Goal: Information Seeking & Learning: Compare options

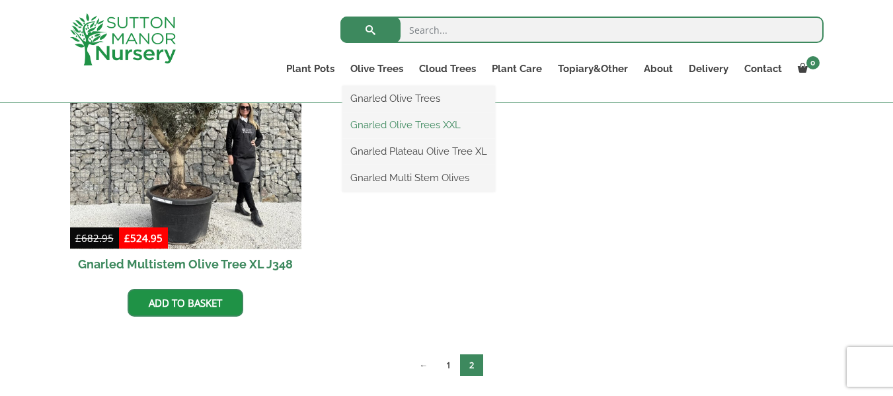
click at [407, 120] on link "Gnarled Olive Trees XXL" at bounding box center [418, 125] width 153 height 20
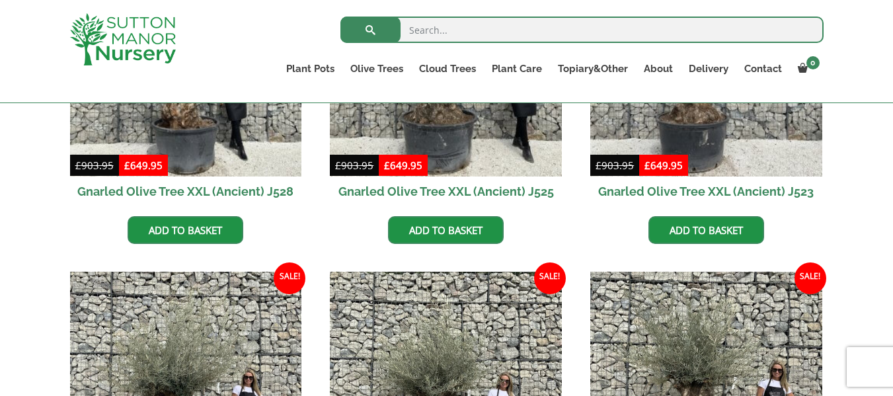
scroll to position [529, 0]
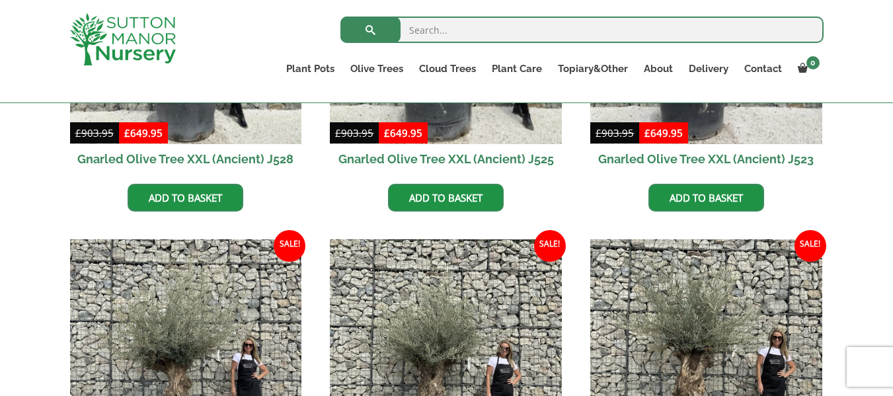
click at [0, 0] on link "Gnarled Olive Trees XXL" at bounding box center [0, 0] width 0 height 0
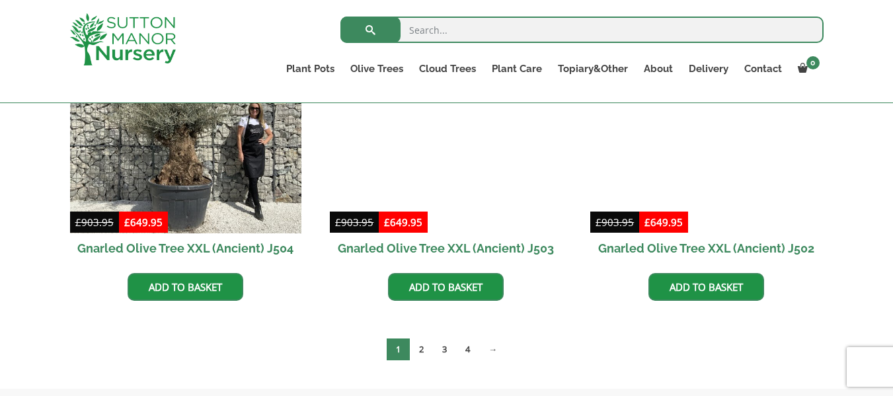
scroll to position [2167, 0]
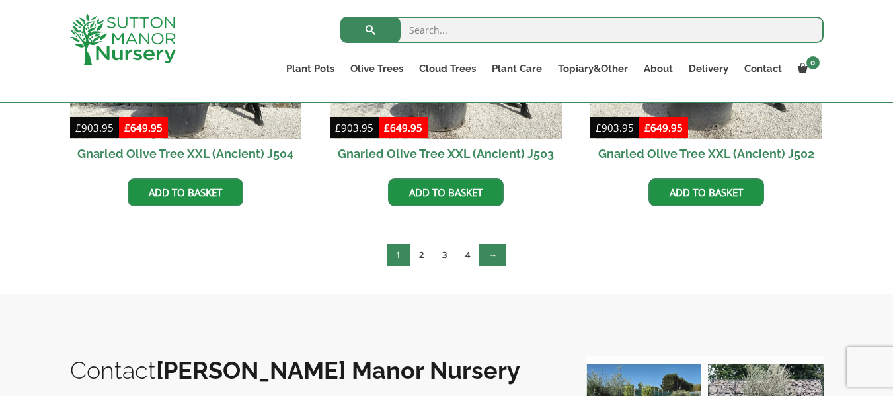
click at [499, 254] on link "→" at bounding box center [492, 255] width 27 height 22
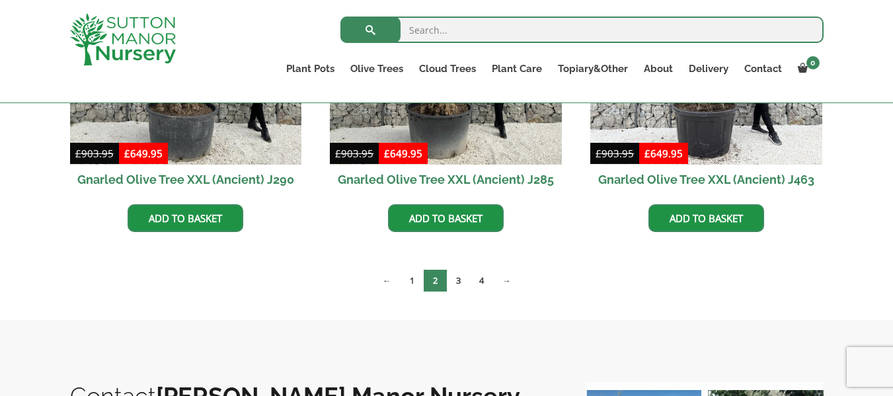
scroll to position [2144, 0]
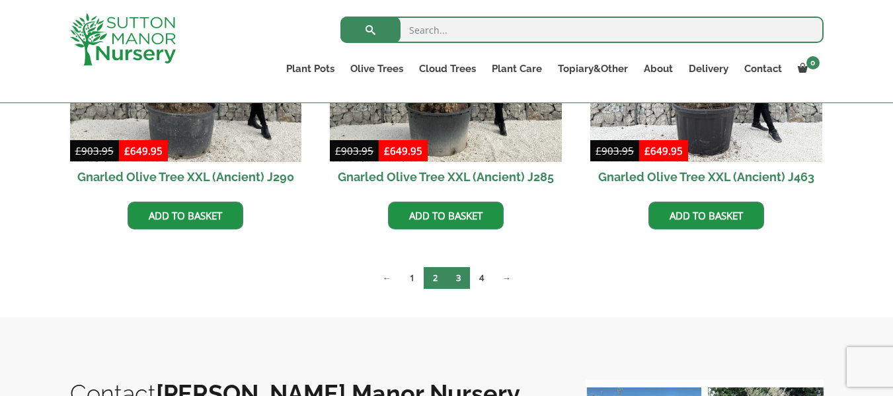
click at [467, 274] on link "3" at bounding box center [458, 278] width 23 height 22
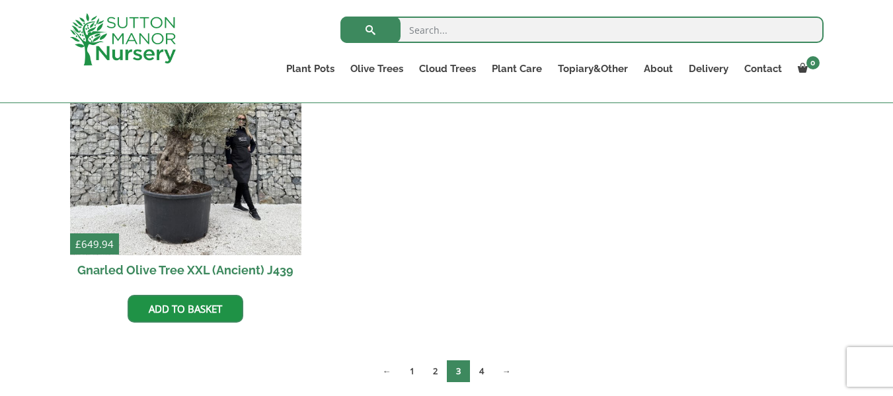
scroll to position [2114, 0]
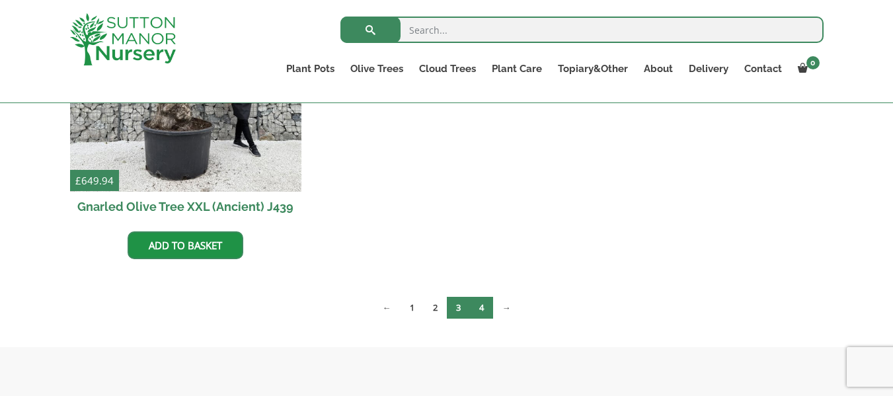
click at [484, 312] on link "4" at bounding box center [481, 308] width 23 height 22
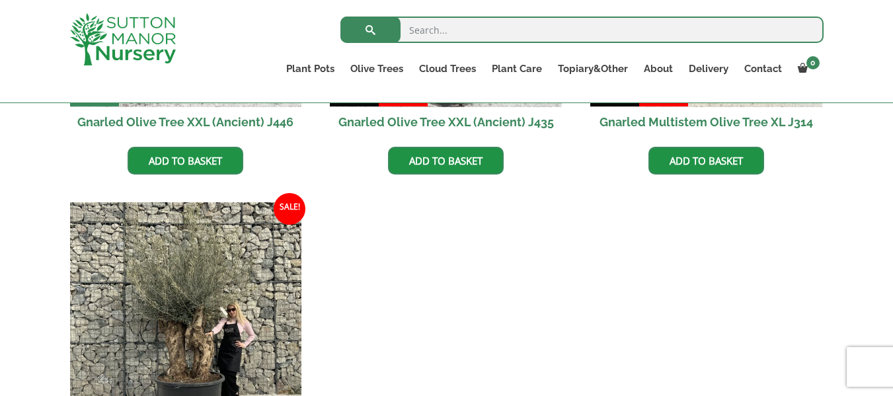
scroll to position [587, 0]
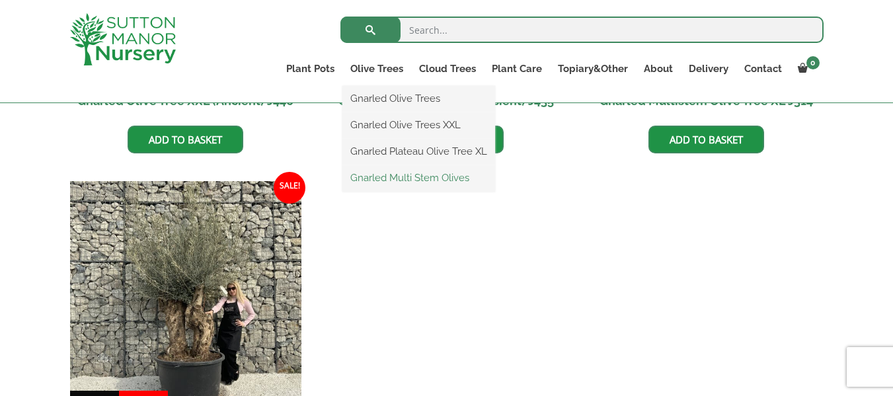
click at [409, 173] on link "Gnarled Multi Stem Olives" at bounding box center [418, 178] width 153 height 20
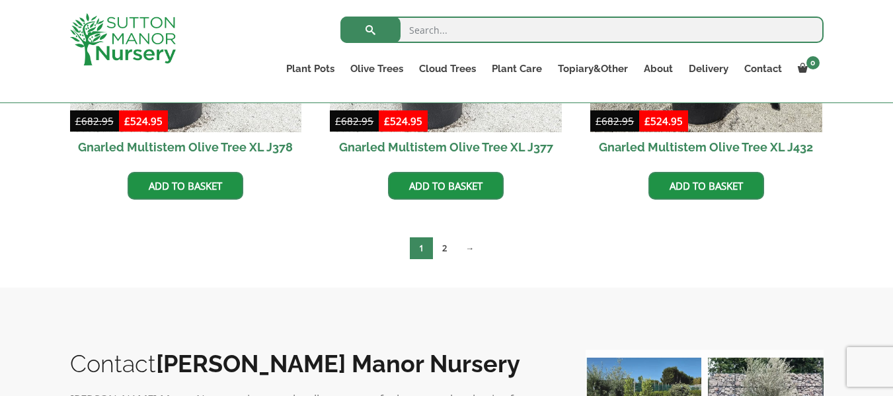
scroll to position [2432, 0]
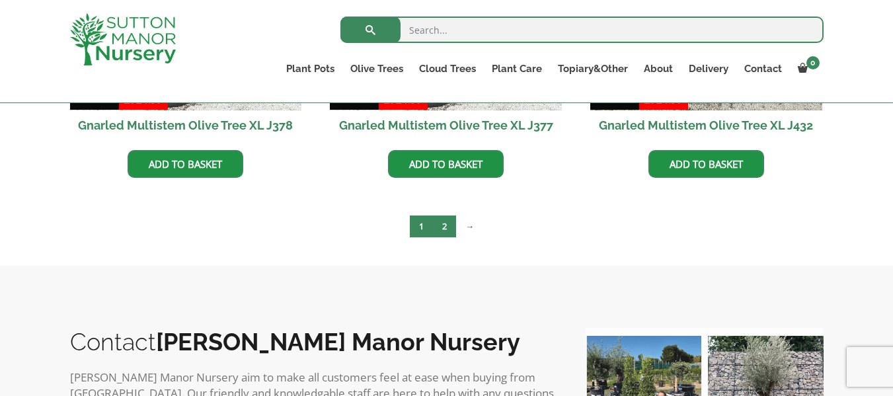
click at [446, 230] on link "2" at bounding box center [444, 226] width 23 height 22
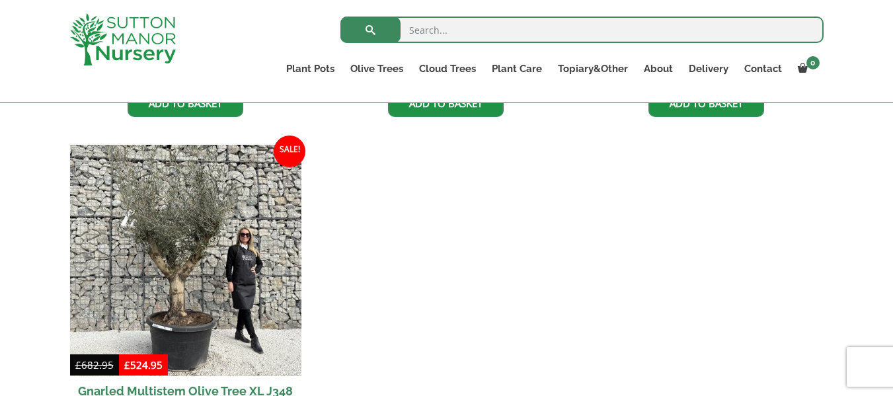
scroll to position [634, 0]
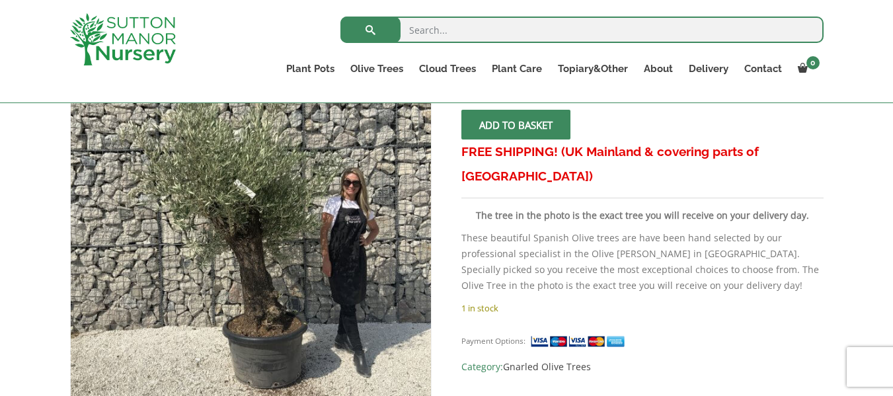
scroll to position [264, 0]
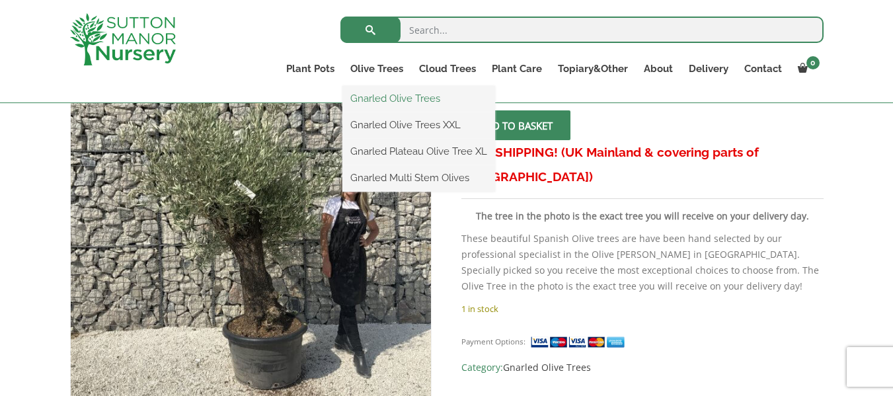
click at [409, 99] on link "Gnarled Olive Trees" at bounding box center [418, 99] width 153 height 20
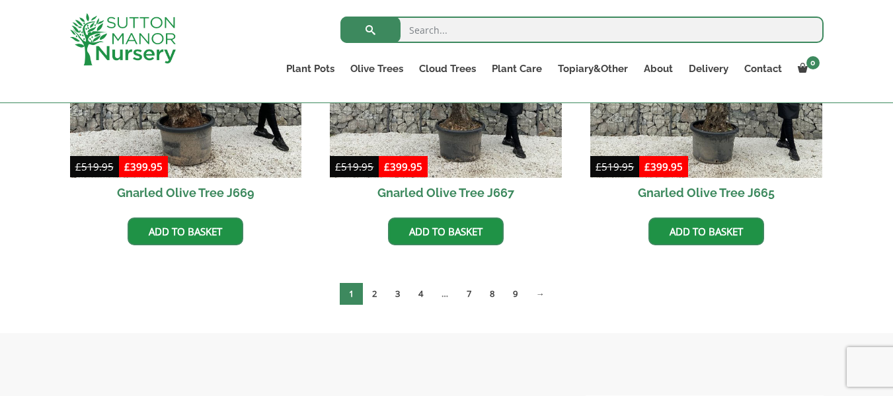
scroll to position [1163, 0]
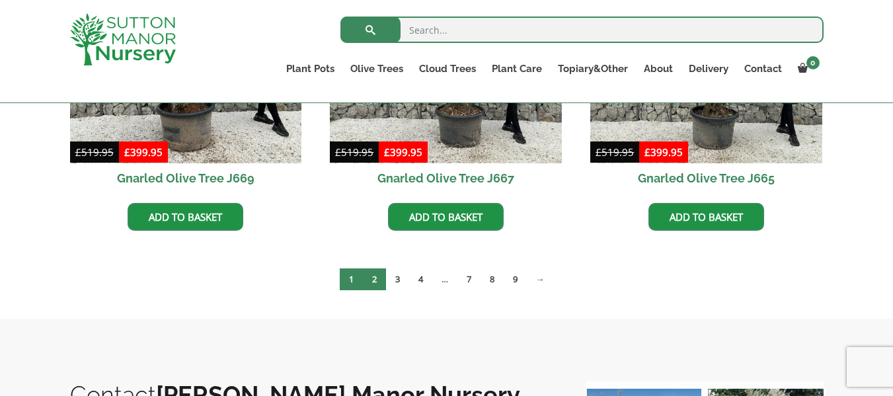
click at [376, 278] on link "2" at bounding box center [374, 279] width 23 height 22
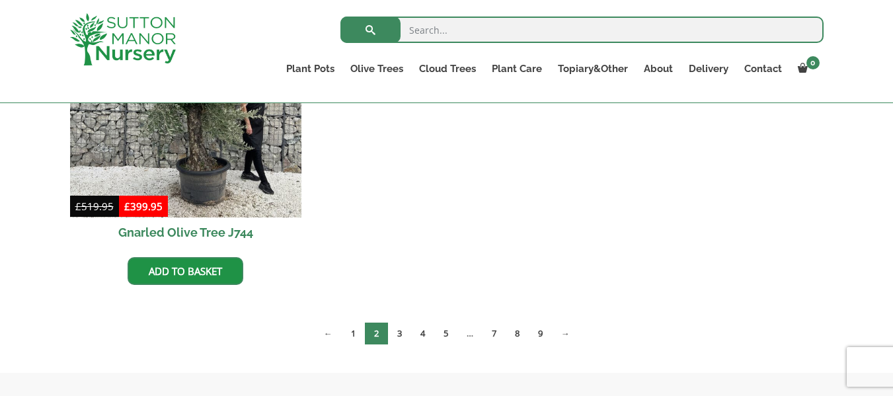
scroll to position [1454, 0]
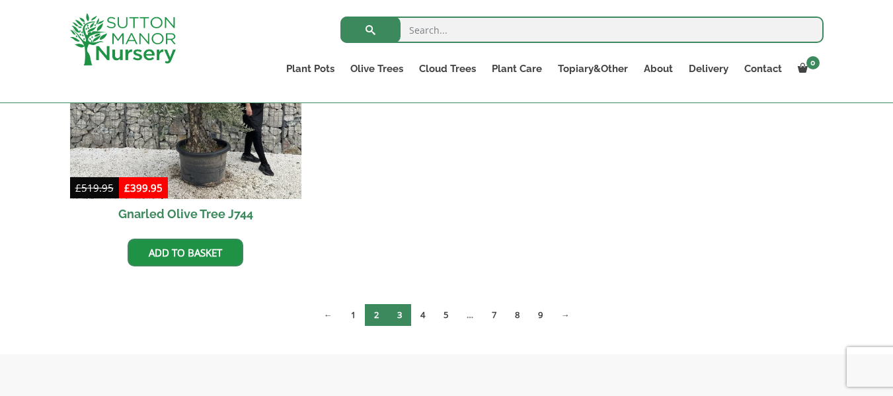
click at [398, 313] on link "3" at bounding box center [399, 315] width 23 height 22
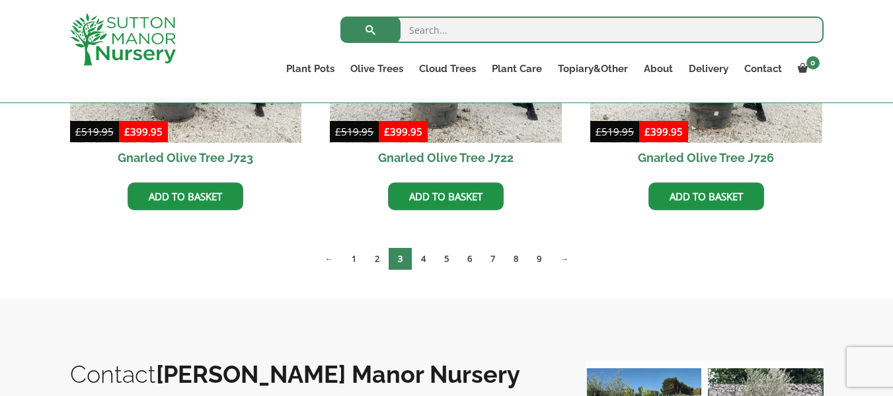
scroll to position [1189, 0]
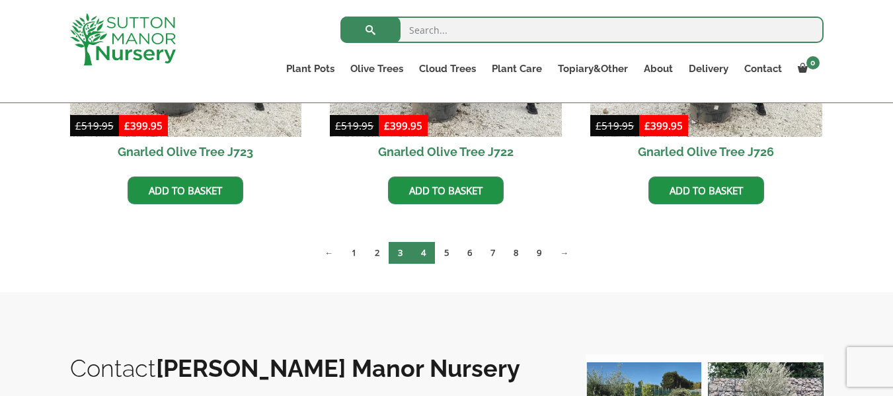
click at [428, 250] on link "4" at bounding box center [423, 253] width 23 height 22
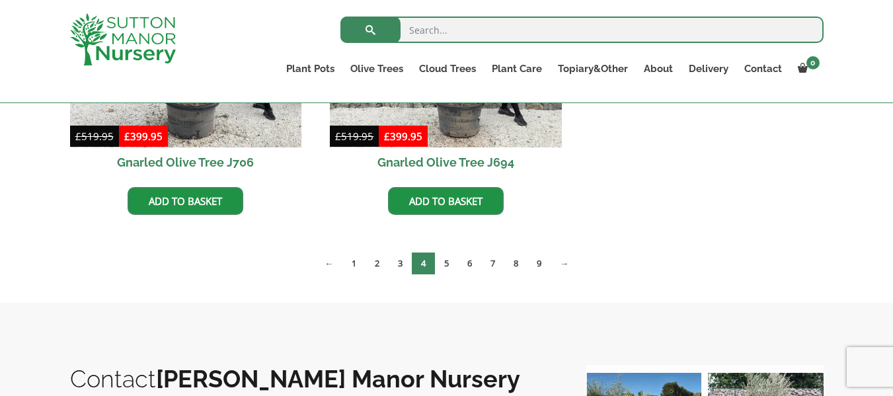
scroll to position [1506, 0]
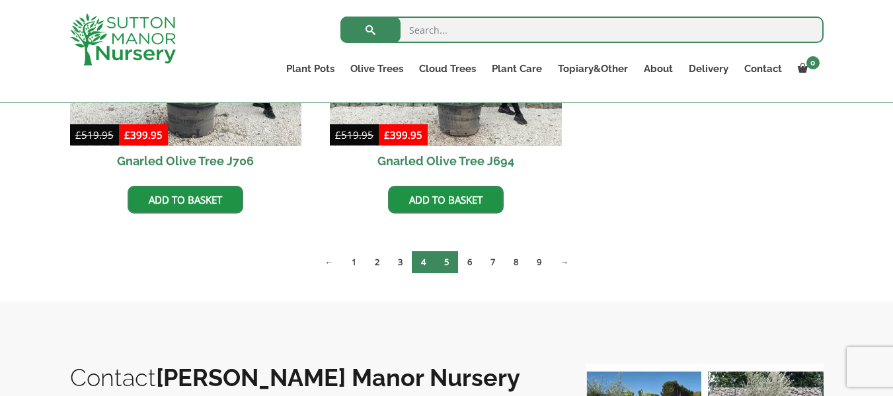
click at [445, 256] on link "5" at bounding box center [446, 262] width 23 height 22
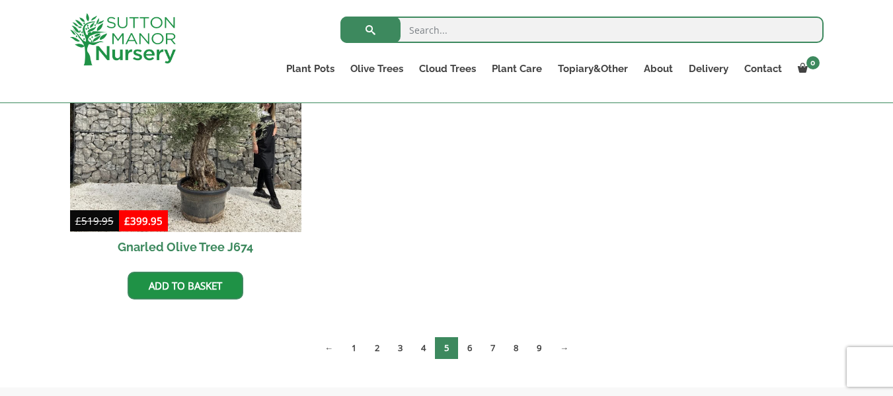
scroll to position [2141, 0]
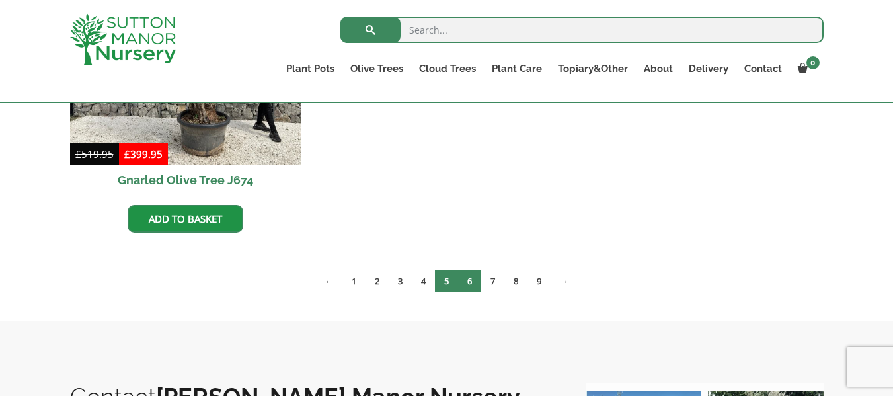
click at [468, 278] on link "6" at bounding box center [469, 281] width 23 height 22
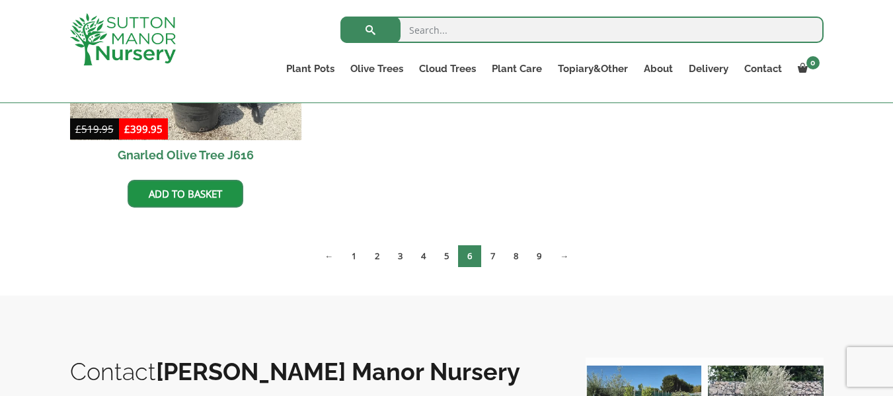
scroll to position [2167, 0]
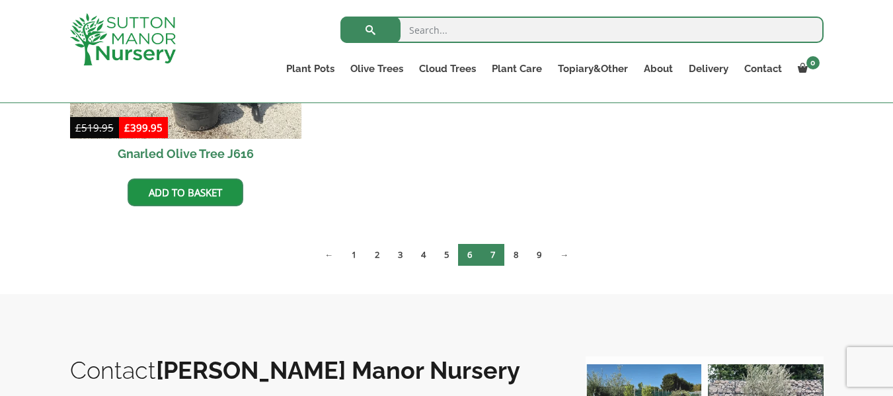
click at [496, 250] on link "7" at bounding box center [492, 255] width 23 height 22
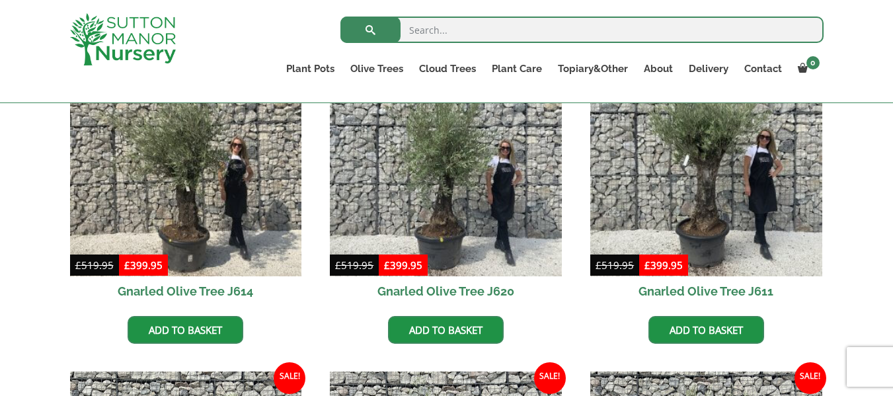
scroll to position [370, 0]
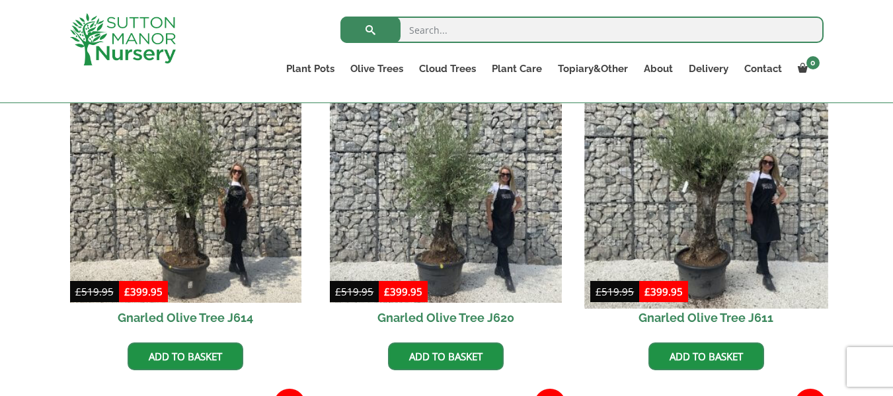
click at [688, 200] on img at bounding box center [705, 186] width 243 height 243
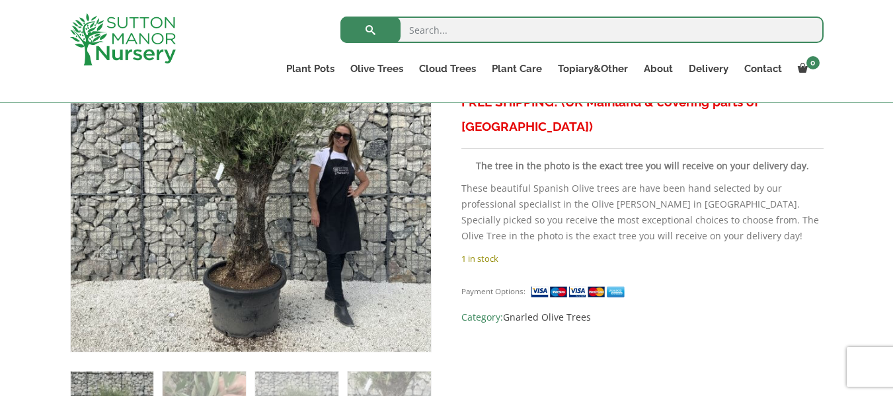
scroll to position [317, 0]
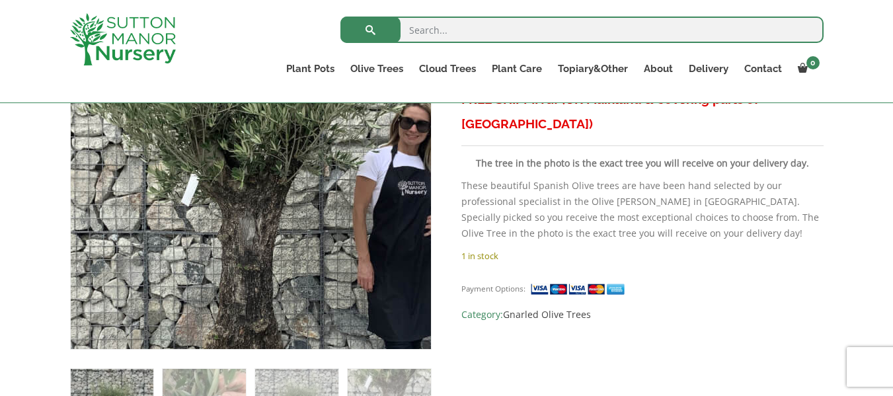
click at [254, 144] on img at bounding box center [247, 189] width 661 height 661
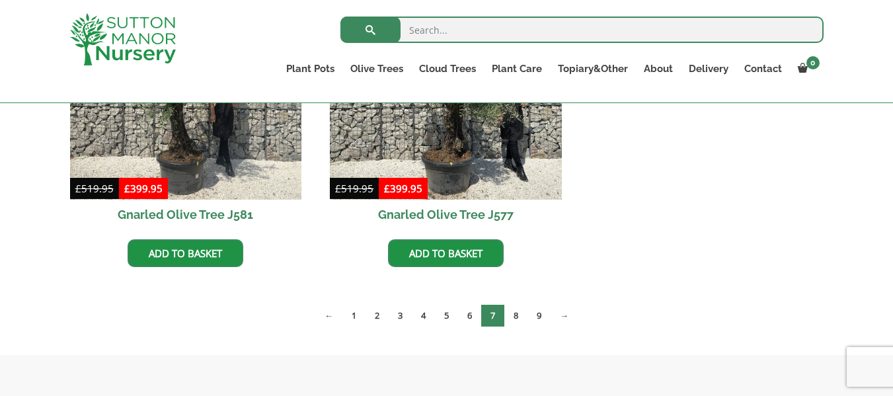
scroll to position [2114, 0]
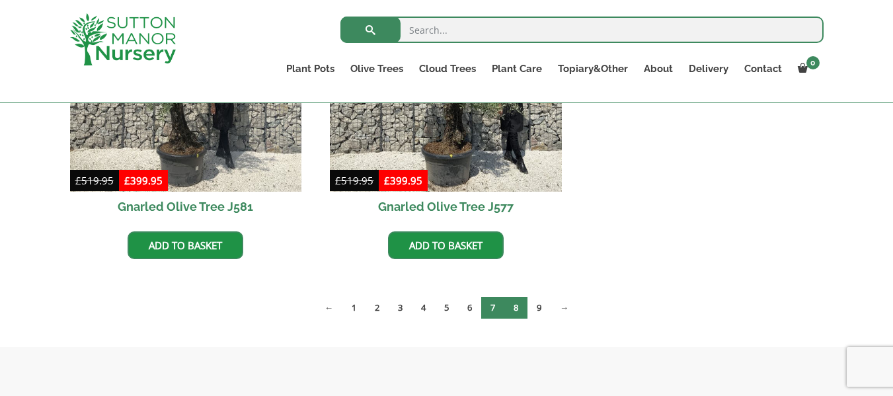
click at [515, 305] on link "8" at bounding box center [515, 308] width 23 height 22
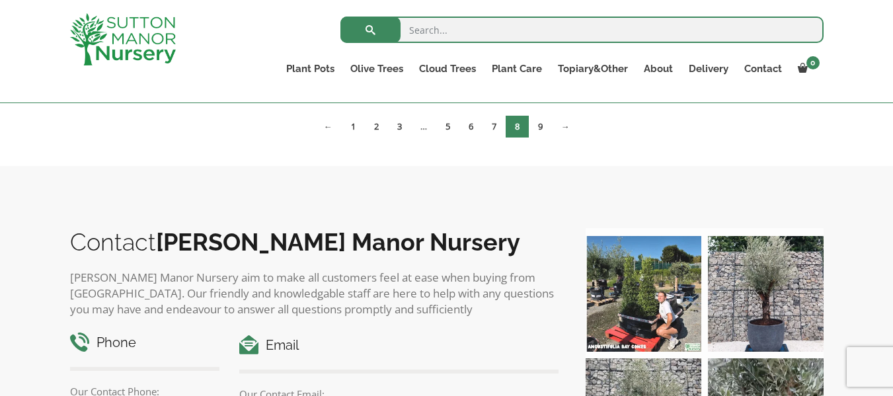
scroll to position [2299, 0]
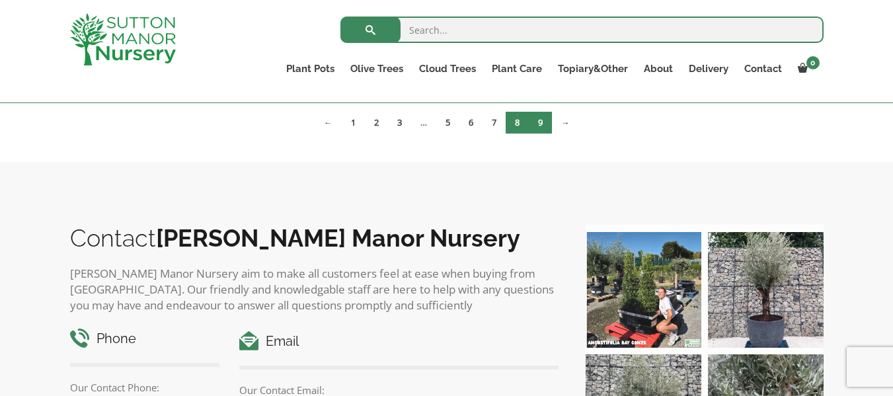
click at [541, 126] on link "9" at bounding box center [540, 123] width 23 height 22
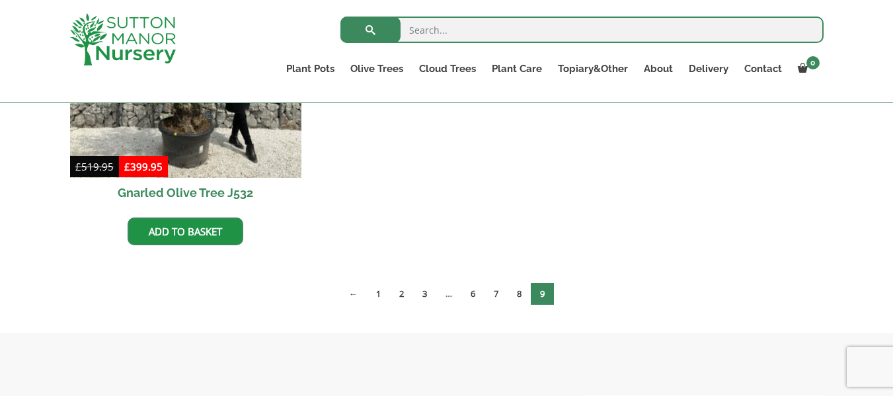
scroll to position [555, 0]
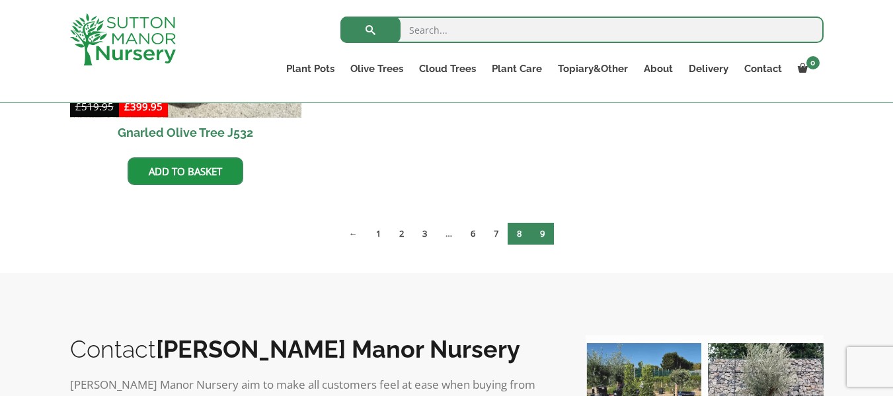
click at [519, 231] on link "8" at bounding box center [518, 234] width 23 height 22
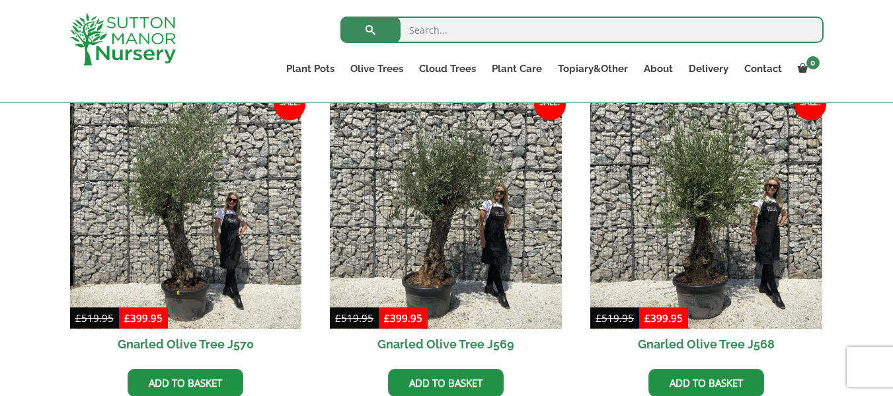
scroll to position [671, 0]
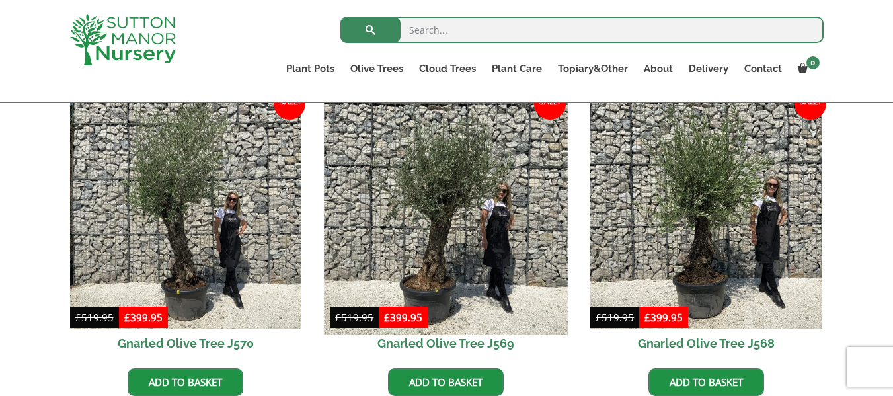
click at [445, 249] on img at bounding box center [445, 212] width 243 height 243
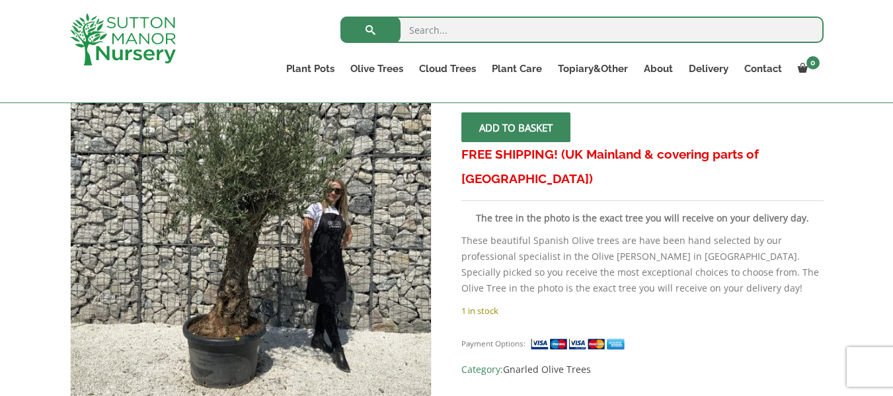
scroll to position [264, 0]
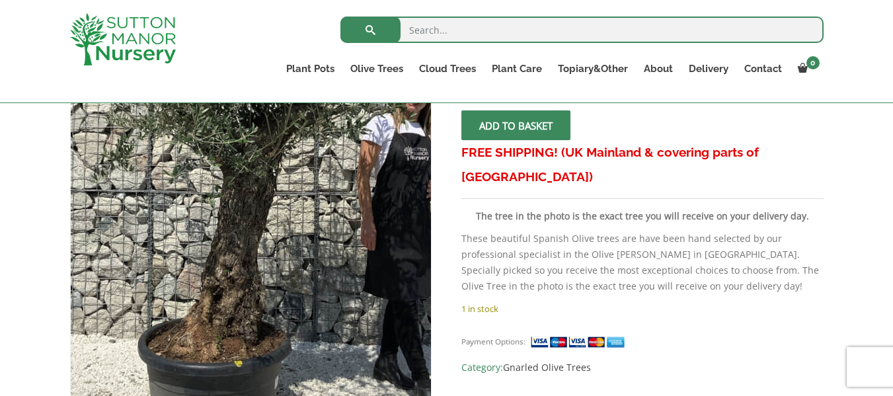
click at [235, 305] on img at bounding box center [263, 152] width 661 height 661
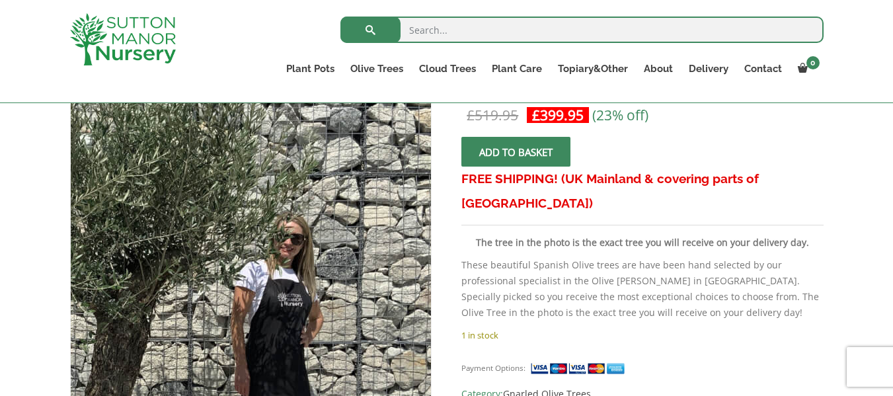
scroll to position [211, 0]
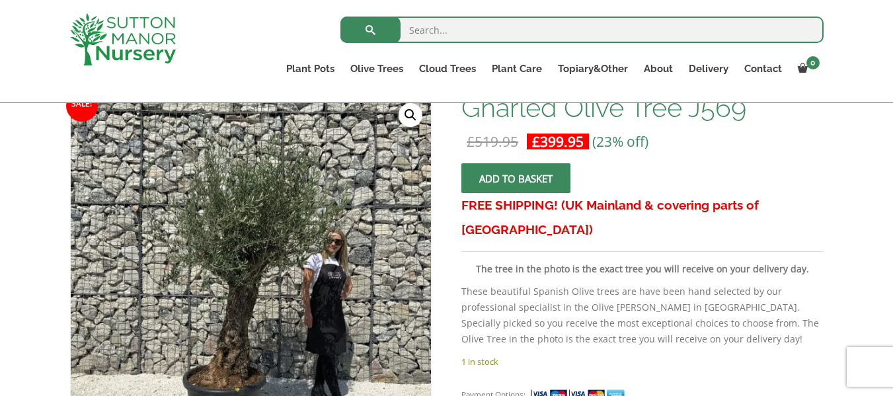
click at [411, 108] on link "🔍" at bounding box center [410, 115] width 24 height 24
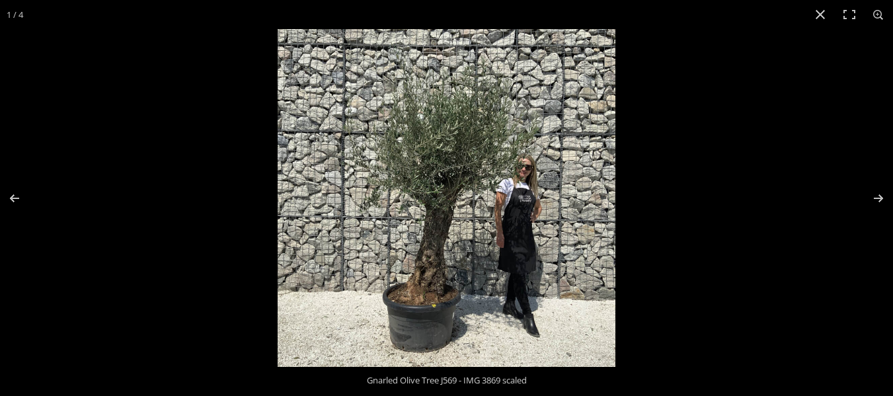
click at [445, 198] on img at bounding box center [447, 198] width 338 height 338
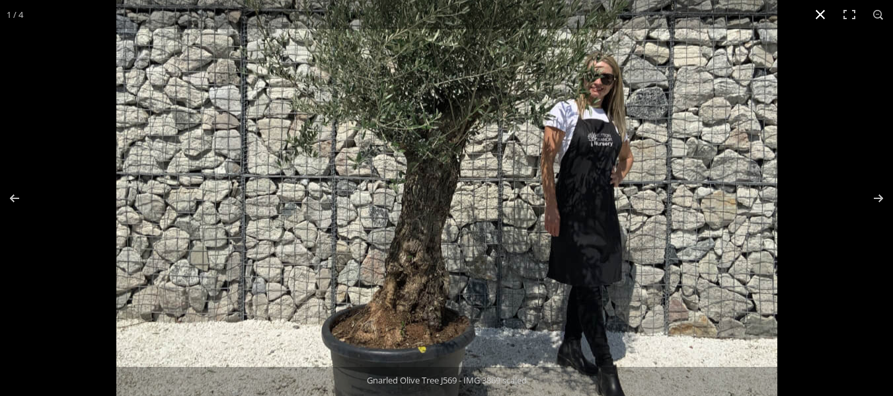
click at [820, 9] on button "Close (Esc)" at bounding box center [819, 14] width 29 height 29
